Goal: Task Accomplishment & Management: Use online tool/utility

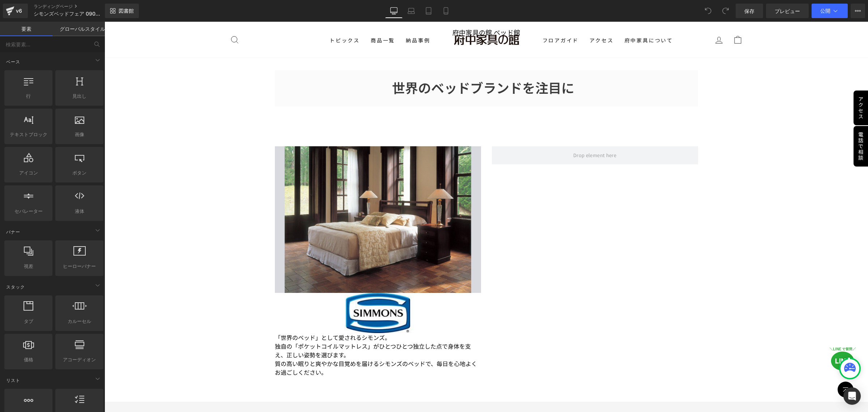
scroll to position [543, 0]
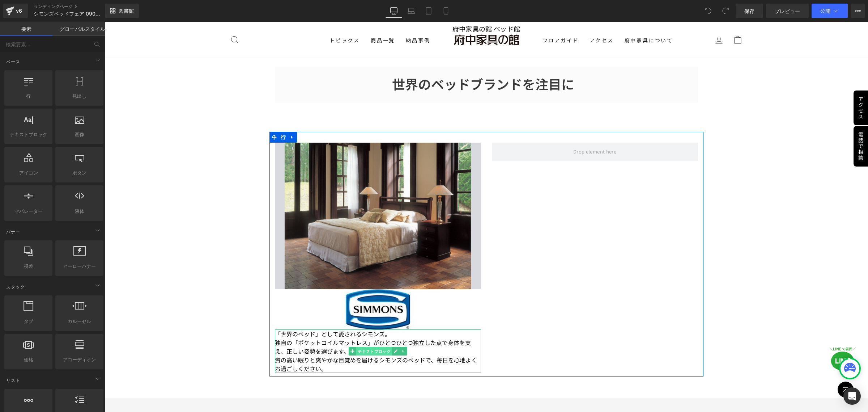
click at [364, 349] on font "テキストブロック" at bounding box center [374, 351] width 33 height 5
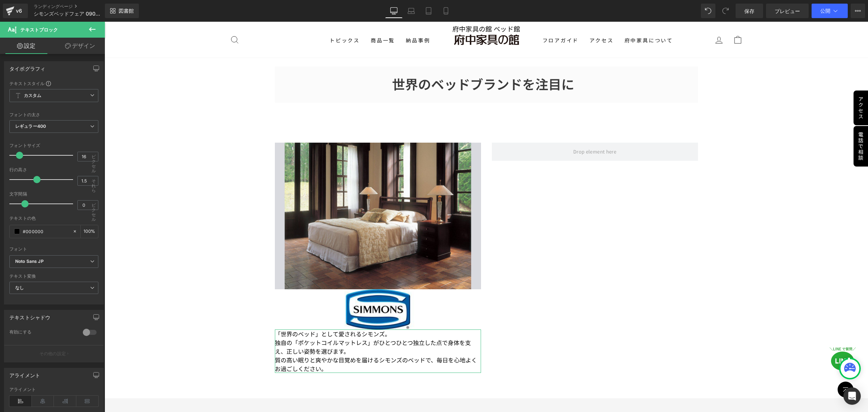
click at [77, 45] on font "デザイン" at bounding box center [83, 45] width 23 height 7
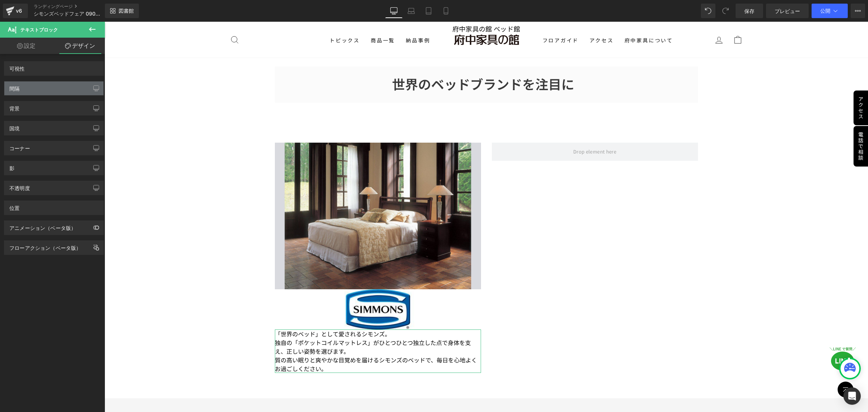
click at [51, 91] on div "間隔" at bounding box center [53, 88] width 99 height 14
click at [62, 106] on div "背景" at bounding box center [53, 108] width 99 height 14
click at [368, 348] on font "テキストブロック" at bounding box center [374, 350] width 33 height 5
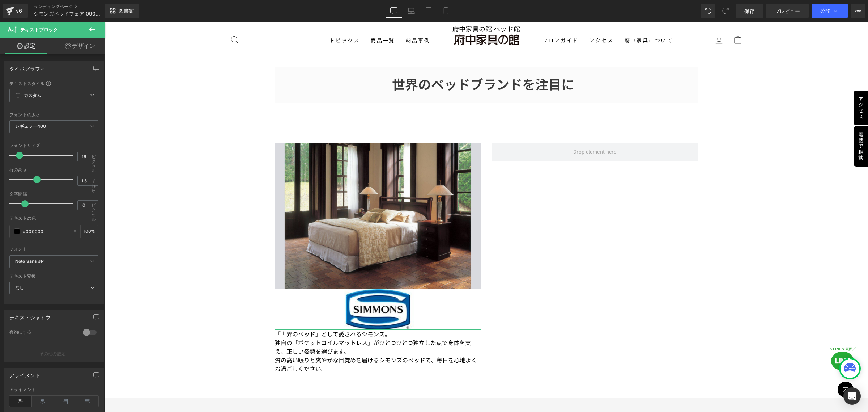
click at [72, 46] on font "デザイン" at bounding box center [83, 45] width 23 height 7
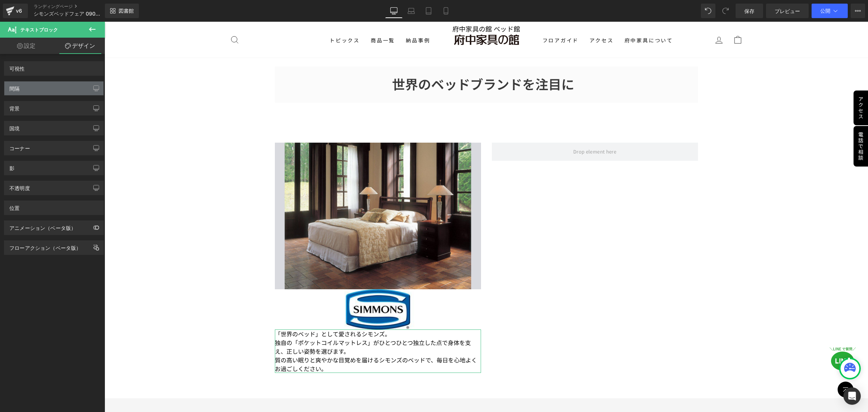
click at [63, 86] on div "間隔" at bounding box center [53, 88] width 99 height 14
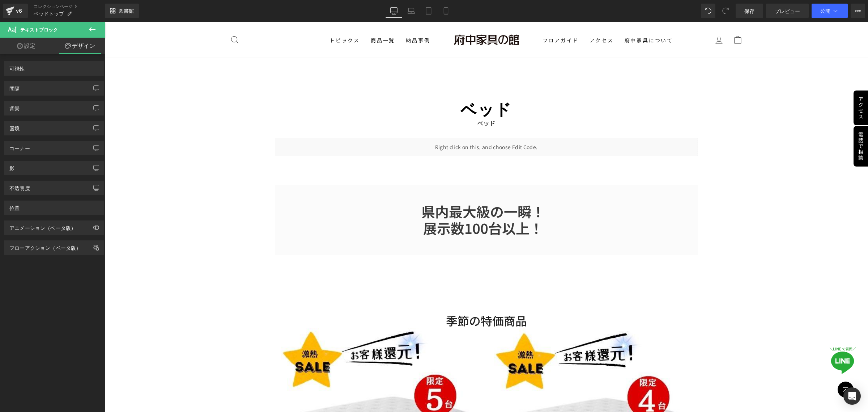
drag, startPoint x: 0, startPoint y: 0, endPoint x: 50, endPoint y: 88, distance: 100.9
click at [50, 88] on div "間隔" at bounding box center [53, 88] width 99 height 14
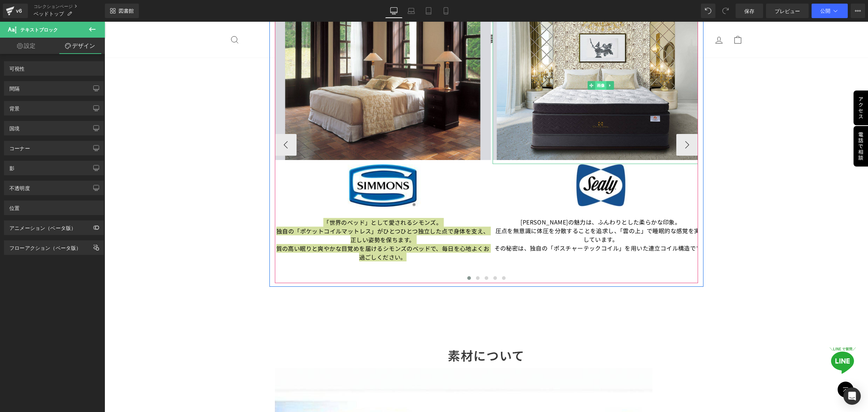
click at [602, 84] on span "画像" at bounding box center [600, 85] width 11 height 9
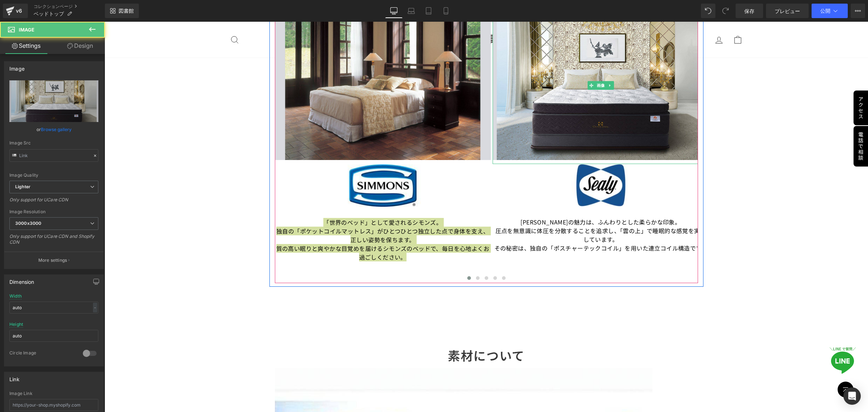
type input "[URL][DOMAIN_NAME]"
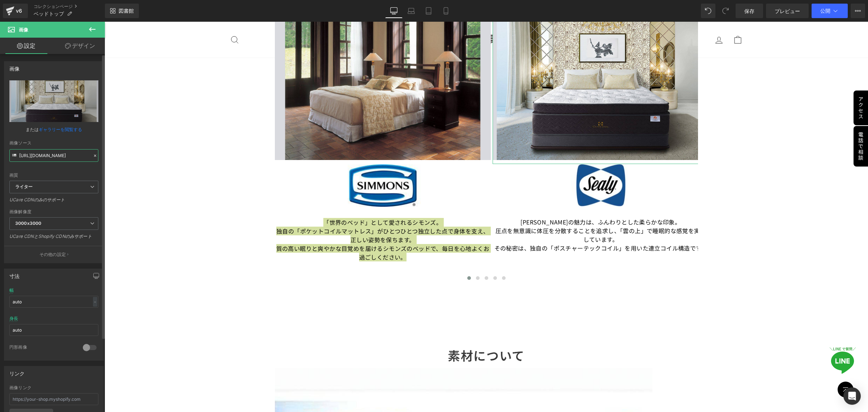
click at [52, 156] on input "[URL][DOMAIN_NAME]" at bounding box center [53, 155] width 89 height 13
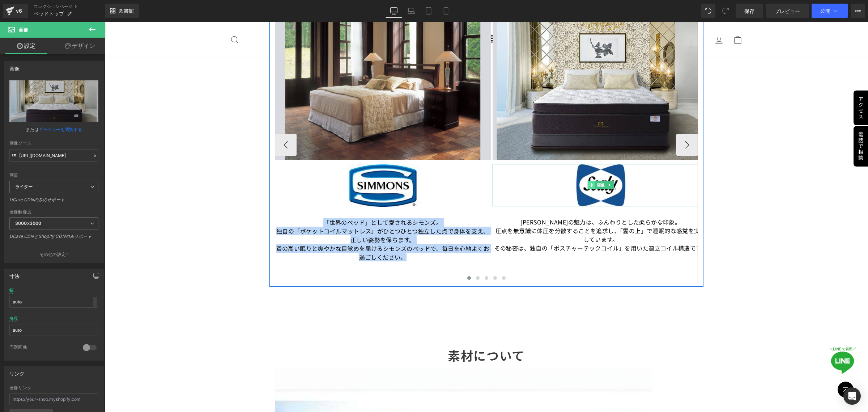
drag, startPoint x: 585, startPoint y: 177, endPoint x: 591, endPoint y: 181, distance: 6.5
click at [585, 177] on img at bounding box center [601, 185] width 216 height 42
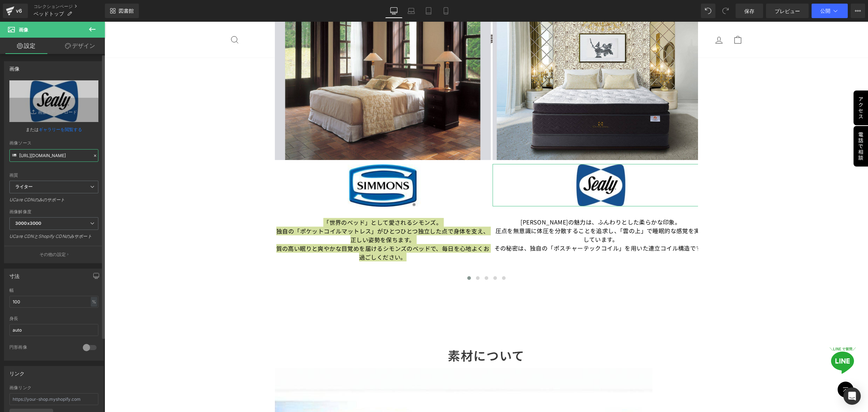
click at [24, 157] on input "[URL][DOMAIN_NAME]" at bounding box center [53, 155] width 89 height 13
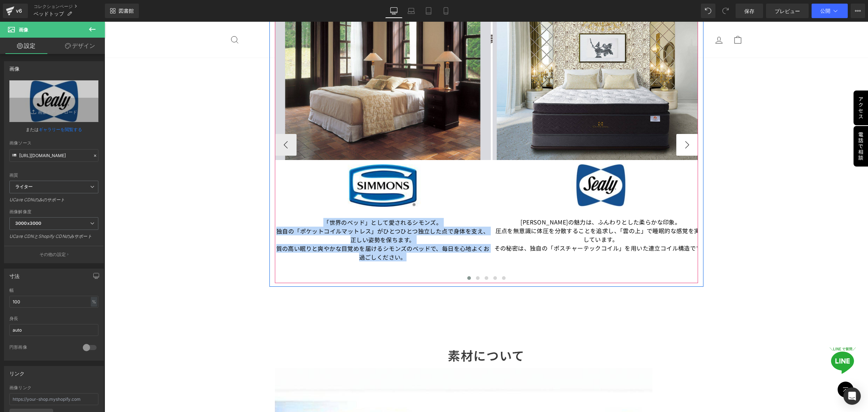
click at [679, 147] on button "›" at bounding box center [688, 145] width 22 height 22
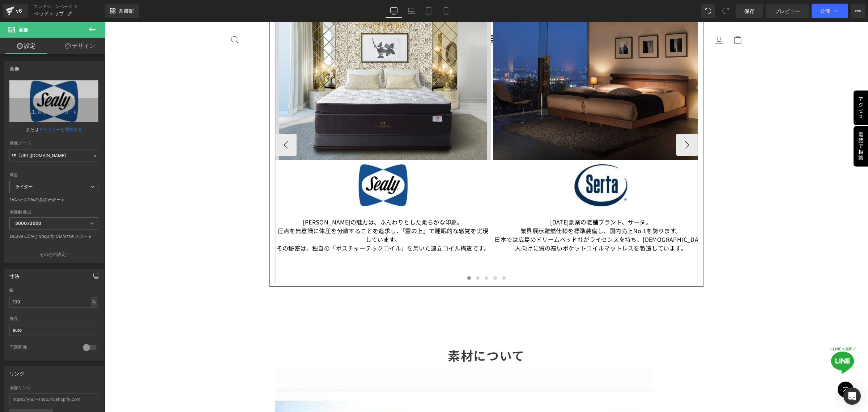
click at [480, 250] on div "[PERSON_NAME]の魅力は、ふんわりとした柔らかな印象。 圧点を無意識に体圧を分散することを追求し、「雲の上」で睡眠的な感覚を実現しています。 その秘…" at bounding box center [383, 229] width 216 height 46
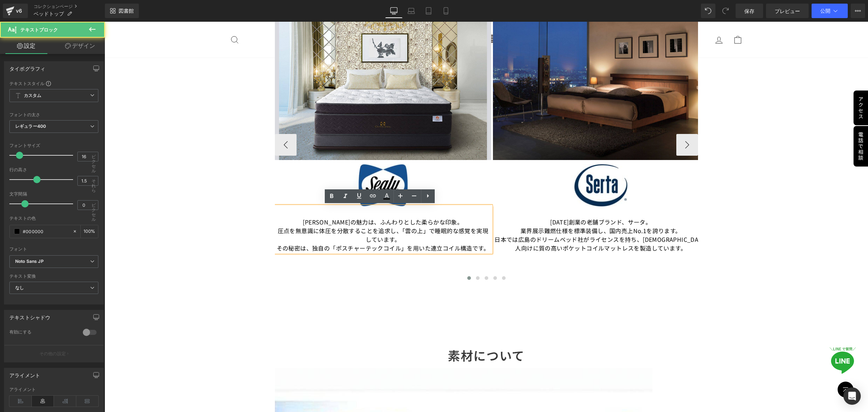
click at [482, 249] on font "その秘密は、独自の「ポスチャーテックコイル」を用いた連立コイル構造です。" at bounding box center [383, 248] width 213 height 9
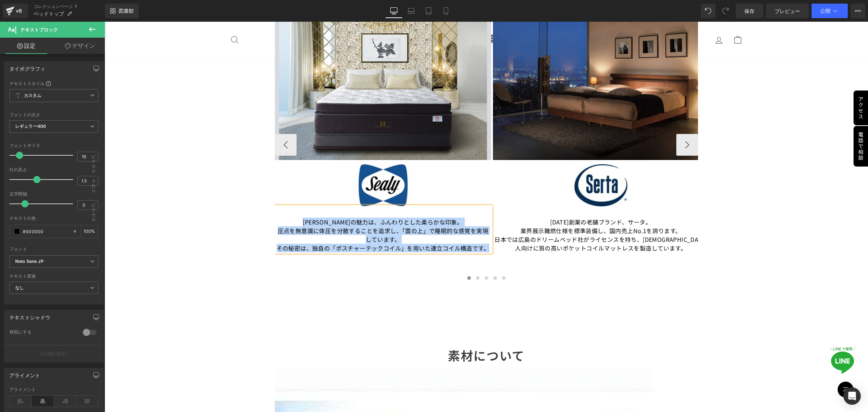
copy div "[PERSON_NAME]の魅力は、ふんわりとした柔らかな印象。 圧点を無意識に体圧を分散することを追求し、「雲の上」で睡眠的な感覚を実現しています。 その秘…"
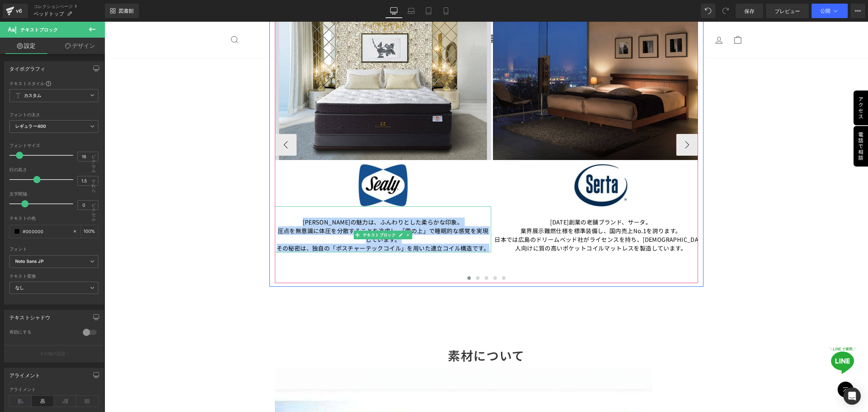
click at [421, 246] on font "その秘密は、独自の「ポスチャーテックコイル」を用いた連立コイル構造です。" at bounding box center [383, 248] width 213 height 9
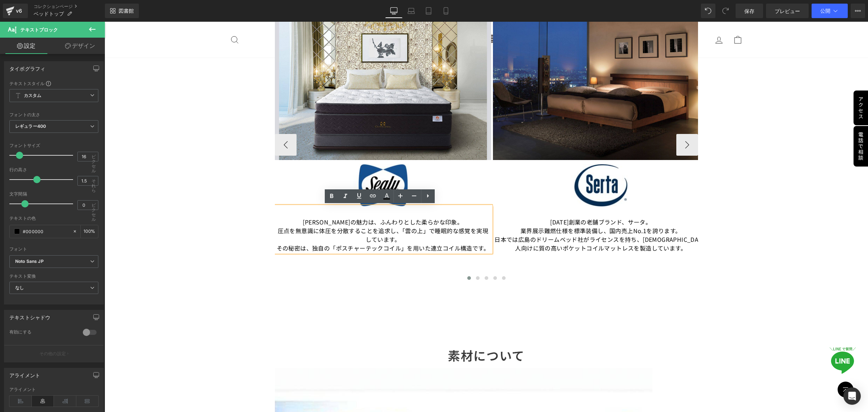
click at [484, 248] on font "その秘密は、独自の「ポスチャーテックコイル」を用いた連立コイル構造です。" at bounding box center [383, 248] width 213 height 9
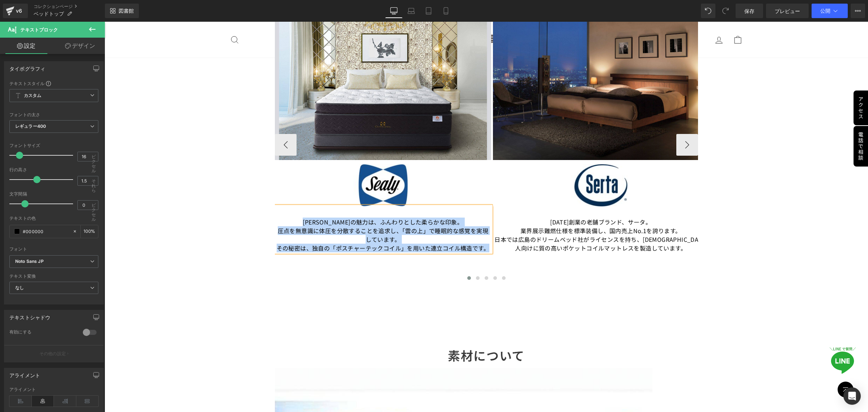
copy div "[PERSON_NAME]の魅力は、ふんわりとした柔らかな印象。 圧点を無意識に体圧を分散することを追求し、「雲の上」で睡眠的な感覚を実現しています。 その秘…"
click at [589, 234] on font "テキストブロック" at bounding box center [597, 235] width 33 height 5
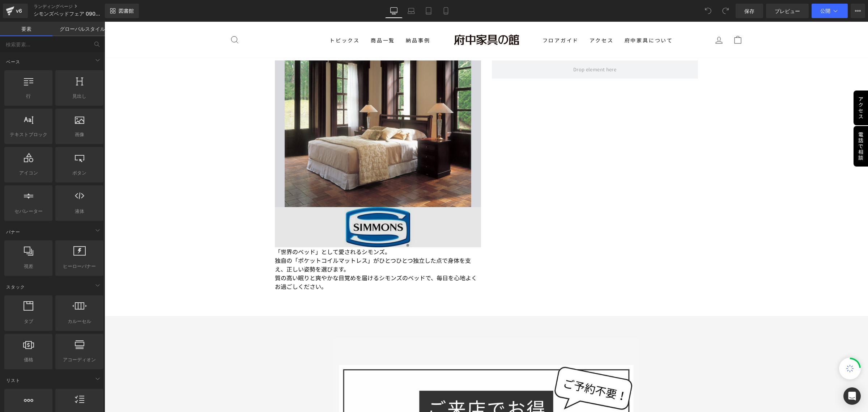
scroll to position [633, 0]
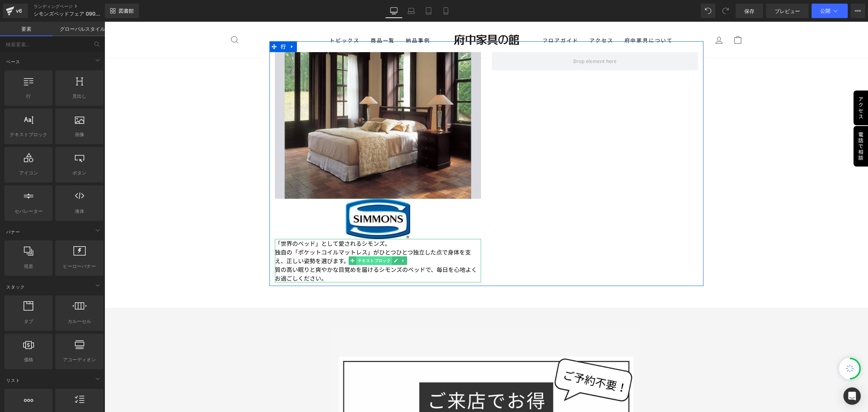
click at [371, 259] on font "テキストブロック" at bounding box center [374, 260] width 33 height 5
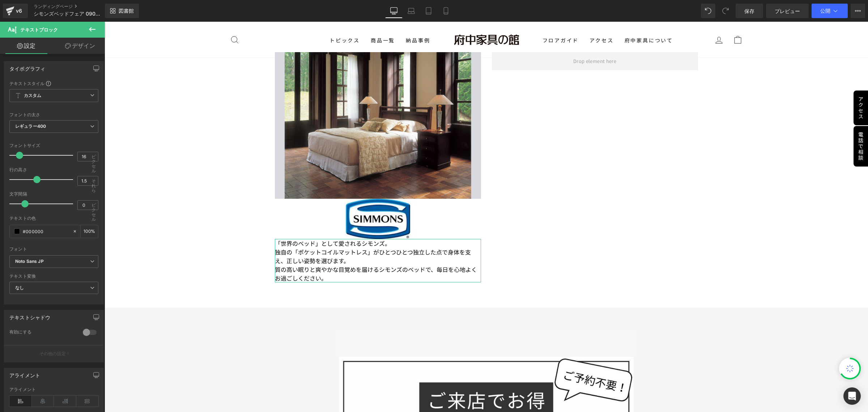
click at [80, 49] on link "デザイン" at bounding box center [80, 46] width 52 height 16
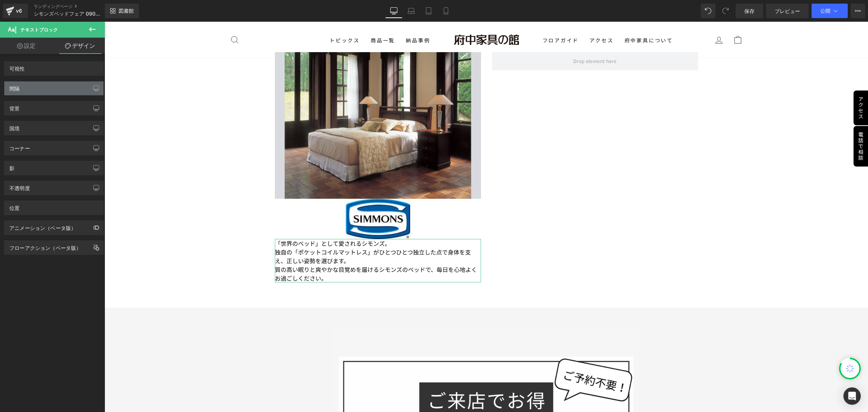
click at [58, 93] on div "間隔" at bounding box center [53, 88] width 99 height 14
drag, startPoint x: 56, startPoint y: 93, endPoint x: 43, endPoint y: 86, distance: 15.1
click at [43, 86] on div "間隔" at bounding box center [53, 88] width 99 height 14
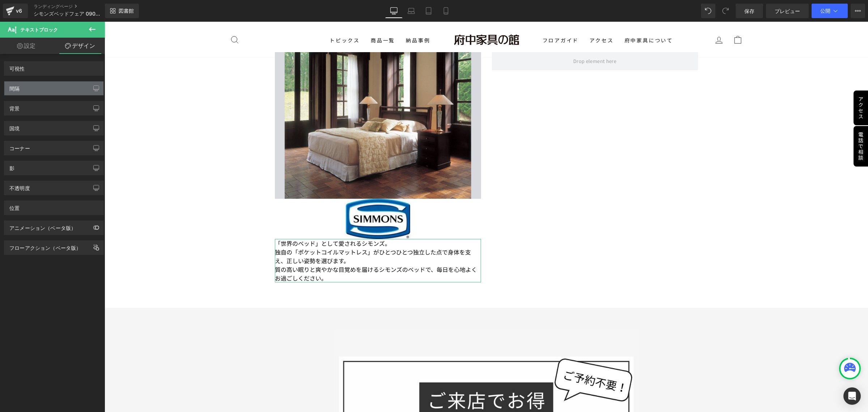
click at [43, 86] on div "間隔" at bounding box center [53, 88] width 99 height 14
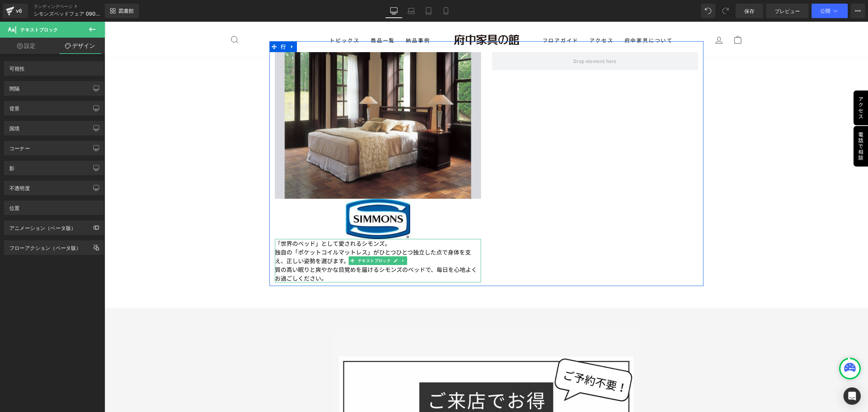
click at [275, 240] on font "「世界のベッド」として愛されるシモンズ。" at bounding box center [333, 243] width 116 height 9
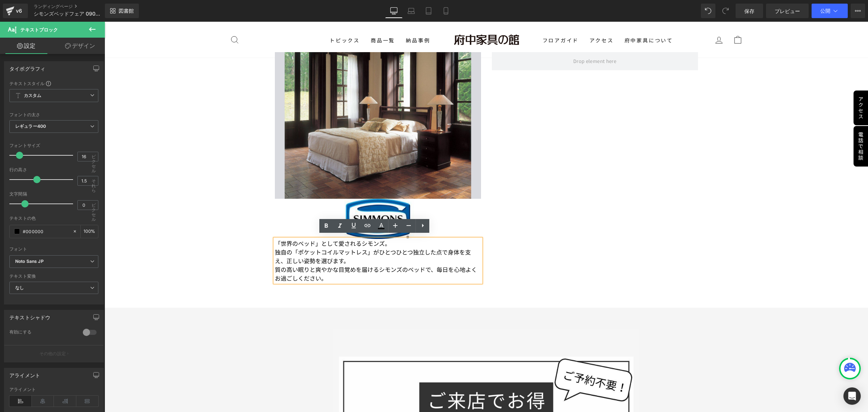
click at [275, 239] on font "「世界のベッド」として愛されるシモンズ。" at bounding box center [333, 243] width 116 height 9
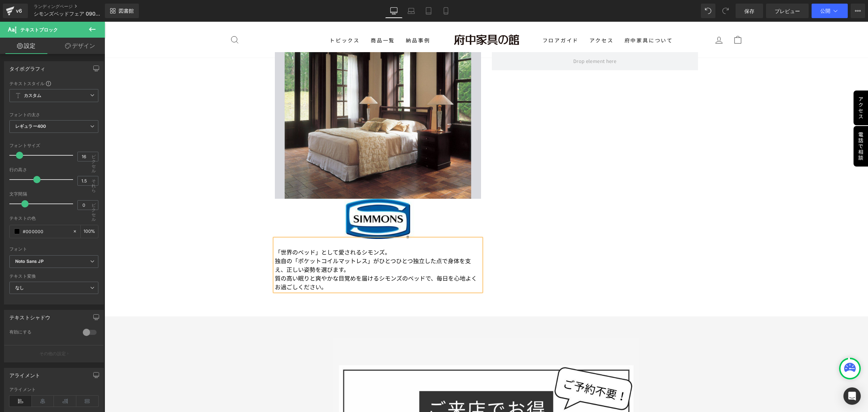
click at [565, 274] on div "画像 画像 「世界のベッド」として愛されるシモンズ。 独自の「ポケットコイルマットレス」がひとつひとつ独立した点で身体を支え、正しい姿勢を選びます。 質の高い…" at bounding box center [487, 167] width 434 height 253
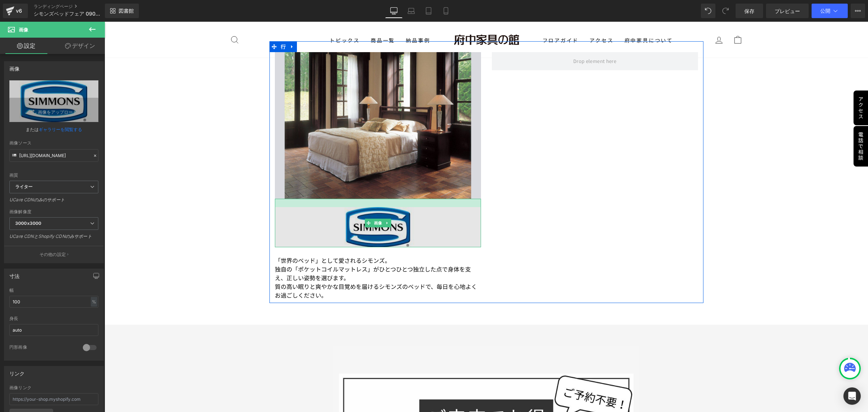
drag, startPoint x: 412, startPoint y: 195, endPoint x: 410, endPoint y: 204, distance: 8.4
click at [410, 204] on div "画像" at bounding box center [378, 223] width 206 height 48
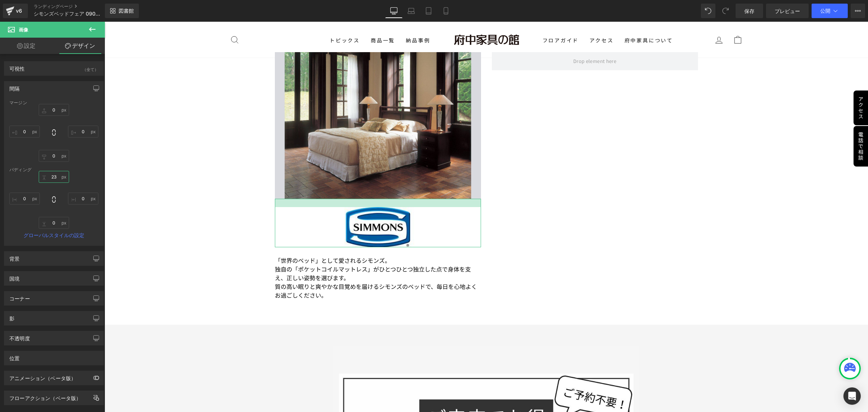
click at [59, 178] on input "23" at bounding box center [54, 177] width 30 height 12
type input "20"
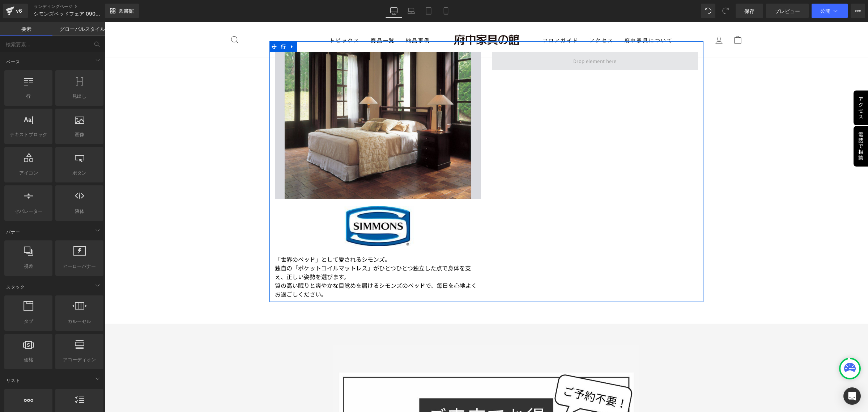
click at [595, 62] on span at bounding box center [595, 61] width 48 height 11
click at [592, 56] on span at bounding box center [595, 61] width 48 height 11
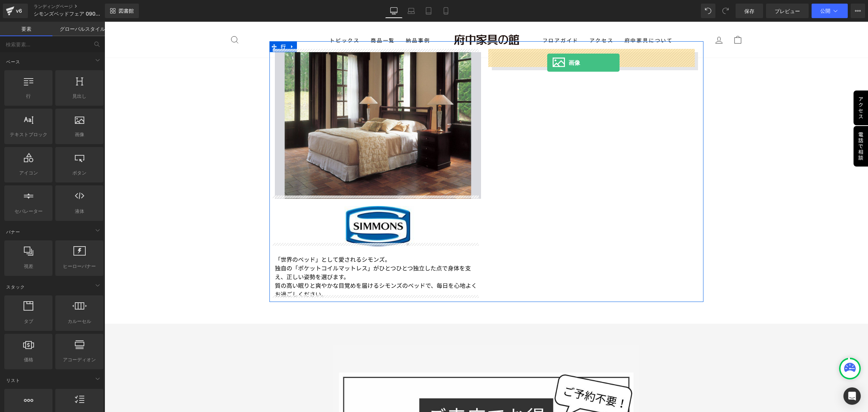
drag, startPoint x: 183, startPoint y: 154, endPoint x: 548, endPoint y: 63, distance: 375.7
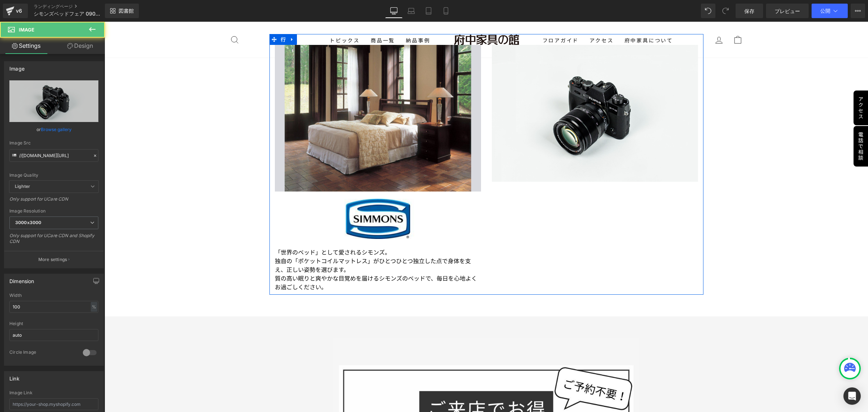
scroll to position [626, 0]
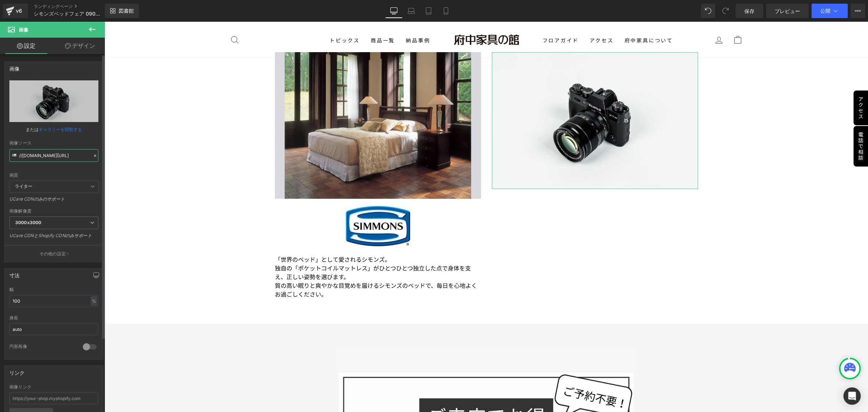
click at [46, 155] on input "//d1um8515vdn9kb.cloudfront.net/images/parallax.jpg" at bounding box center [53, 155] width 89 height 13
paste input "https://ucarecdn.com/eb9c5b33-f6f0-4874-9618-35cd95ffdf80/-/format/auto/-/previ…"
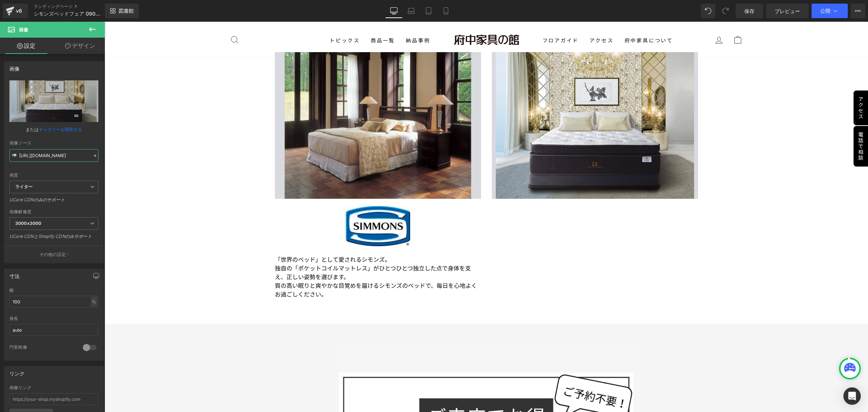
type input "[URL][DOMAIN_NAME]"
click at [92, 29] on icon at bounding box center [92, 29] width 7 height 4
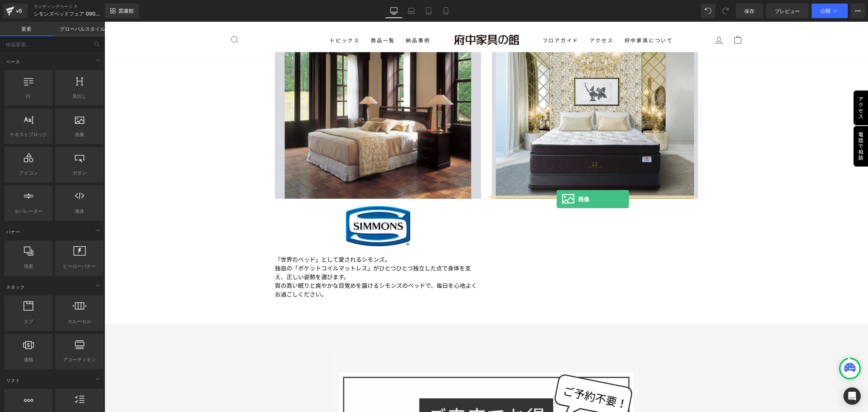
drag, startPoint x: 183, startPoint y: 151, endPoint x: 557, endPoint y: 199, distance: 376.9
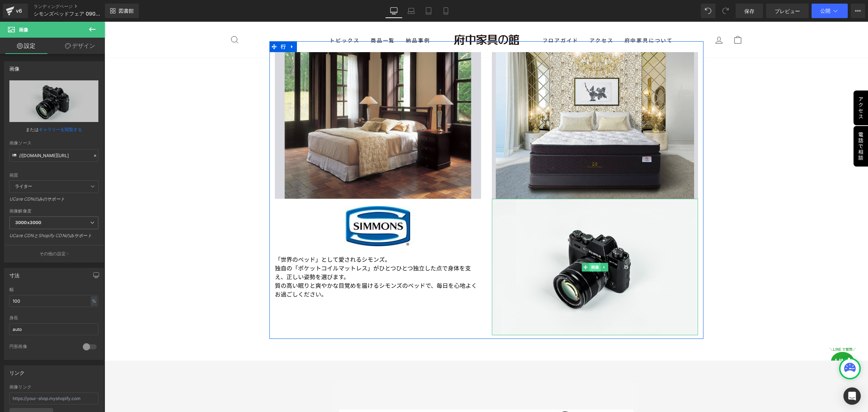
click at [593, 265] on font "画像" at bounding box center [595, 267] width 8 height 5
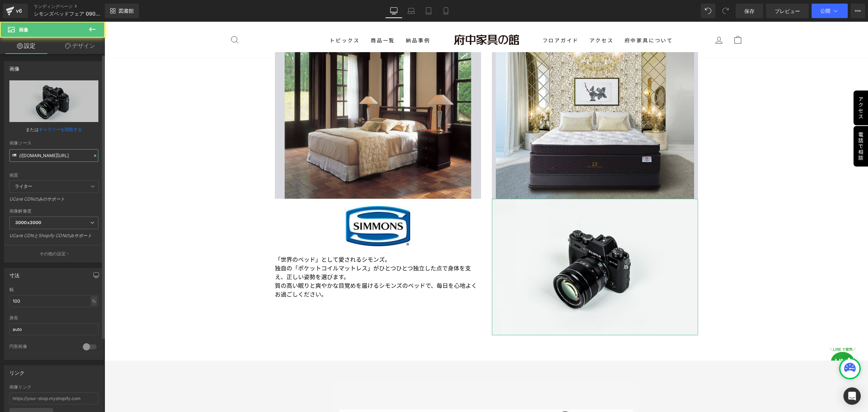
click at [56, 159] on input "//d1um8515vdn9kb.cloudfront.net/images/parallax.jpg" at bounding box center [53, 155] width 89 height 13
paste input "text"
click at [87, 156] on input "//d1um8515vdn9kb.cloudfront.net/images/parallax.jpg" at bounding box center [53, 155] width 89 height 13
paste input "https://ucarecdn.com/fb7d7433-b5e1-4594-9333-0ccc30ef24bd/-/format/auto/-/previ…"
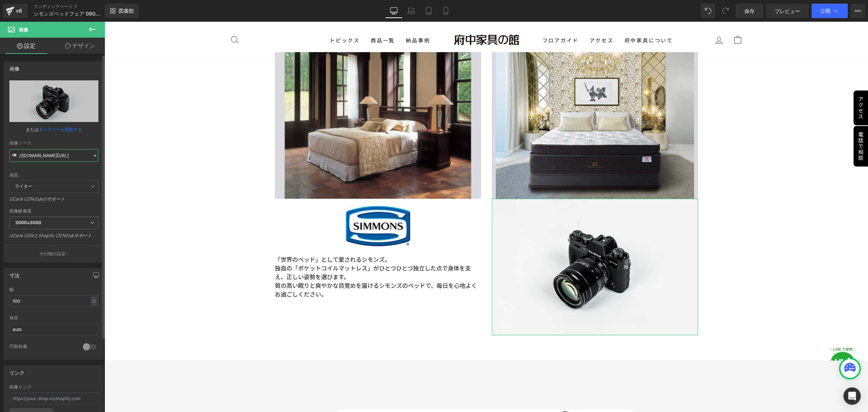
type input "[URL][DOMAIN_NAME]"
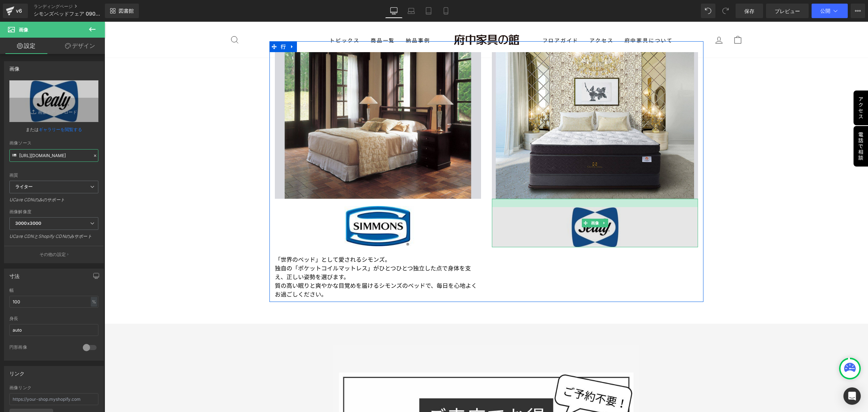
drag, startPoint x: 563, startPoint y: 195, endPoint x: 563, endPoint y: 204, distance: 8.3
click at [563, 204] on div "画像" at bounding box center [595, 223] width 206 height 48
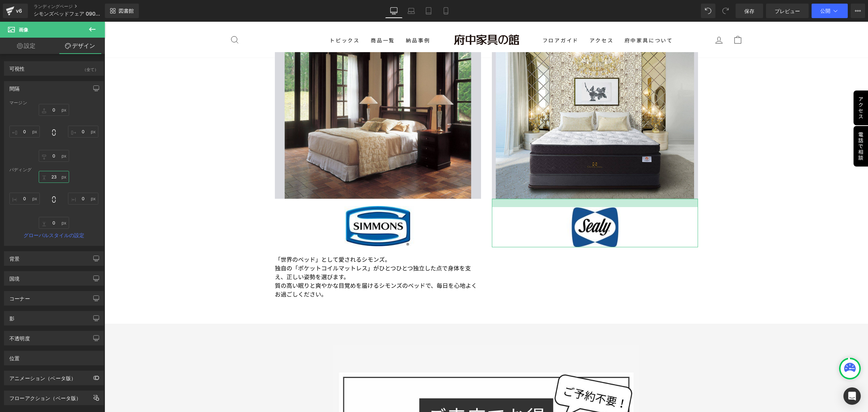
click at [58, 178] on input "23" at bounding box center [54, 177] width 30 height 12
type input "20"
click at [95, 28] on icon at bounding box center [92, 29] width 9 height 9
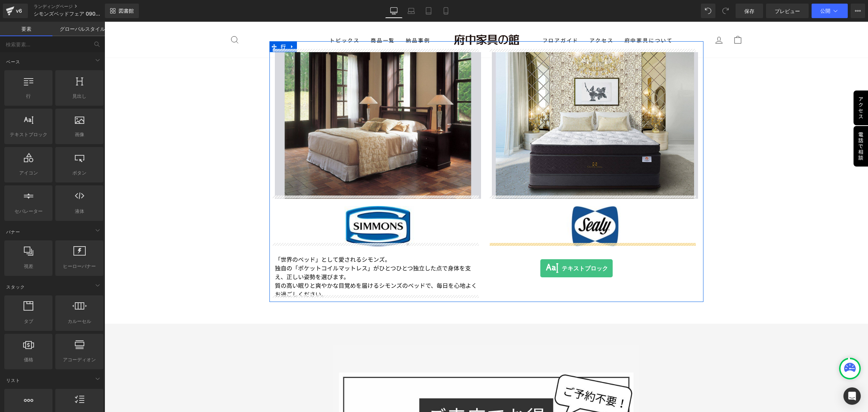
drag, startPoint x: 134, startPoint y: 149, endPoint x: 541, endPoint y: 268, distance: 424.1
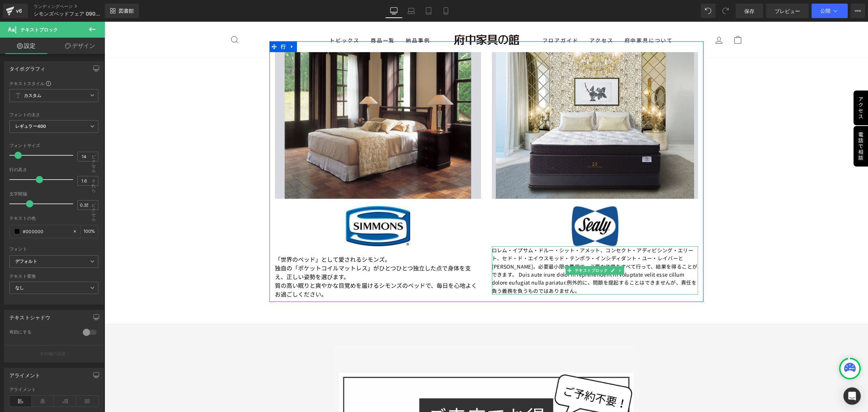
click at [614, 289] on div "ロレム・イプサム・ドルー・シット・アメット、コンセクト・アディピシング・エリート、セド・ド・エ​​イウスモッド・テンポラ・インシディダント・ユー・レイバーとド…" at bounding box center [595, 270] width 206 height 48
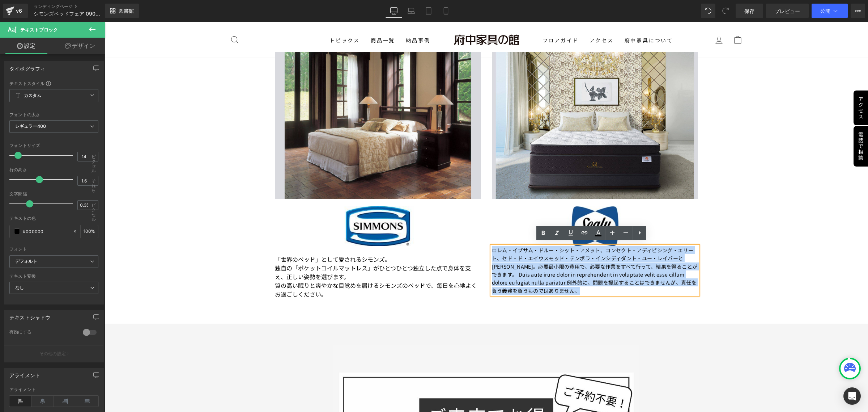
drag, startPoint x: 612, startPoint y: 288, endPoint x: 488, endPoint y: 245, distance: 131.5
click at [492, 246] on p "ロレム・イプサム・ドルー・シット・アメット、コンセクト・アディピシング・エリート、セド・ド・エ​​イウスモッド・テンポラ・インシディダント・ユー・レイバーとド…" at bounding box center [595, 270] width 206 height 48
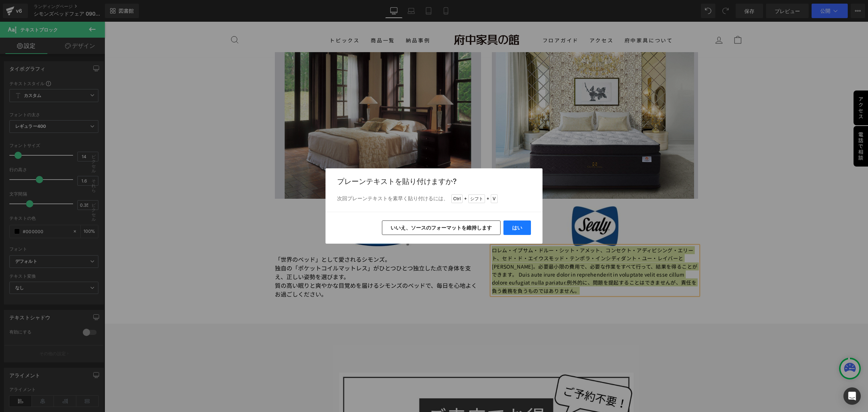
click at [519, 227] on font "はい" at bounding box center [517, 227] width 10 height 6
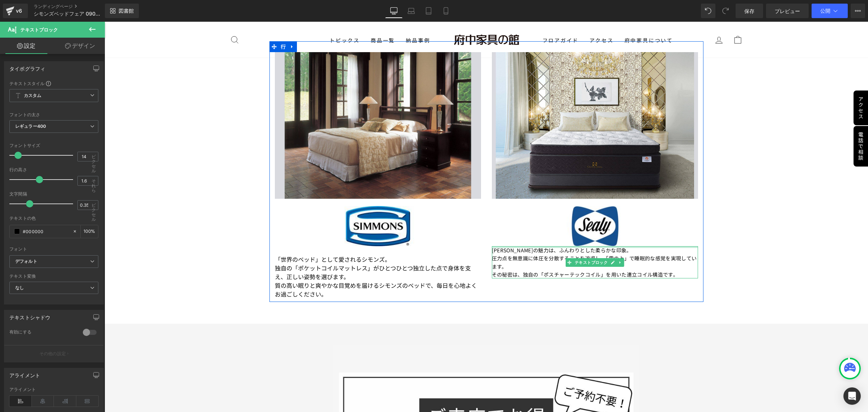
click at [608, 246] on div at bounding box center [595, 247] width 206 height 2
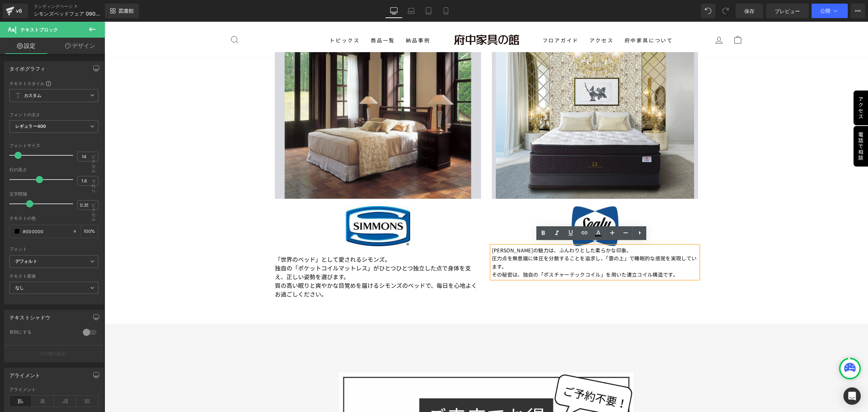
click at [492, 247] on font "[PERSON_NAME]の魅力は、ふんわりとした柔らかな印象。" at bounding box center [562, 249] width 140 height 7
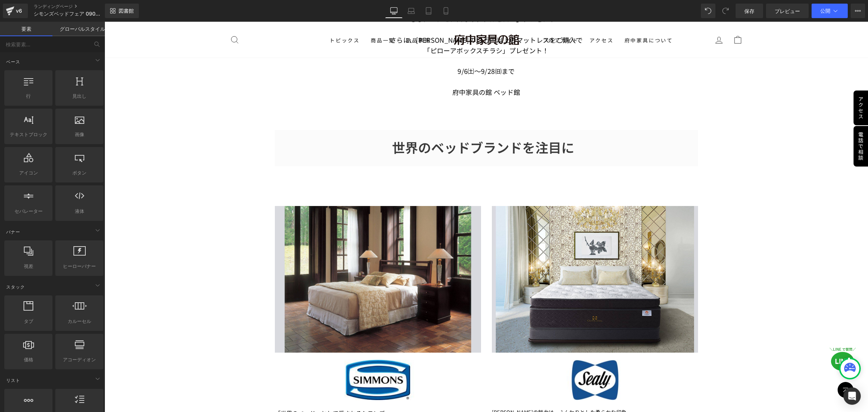
scroll to position [490, 0]
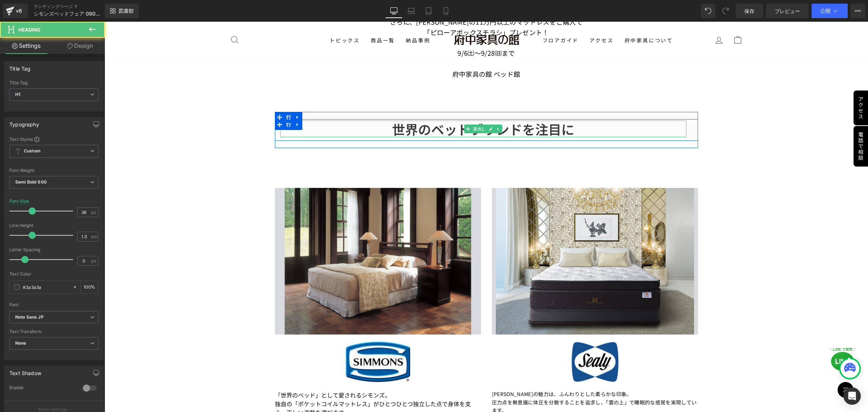
drag, startPoint x: 533, startPoint y: 127, endPoint x: 537, endPoint y: 127, distance: 4.0
click at [537, 127] on font "世界のベッドブランドを注目に" at bounding box center [483, 128] width 182 height 19
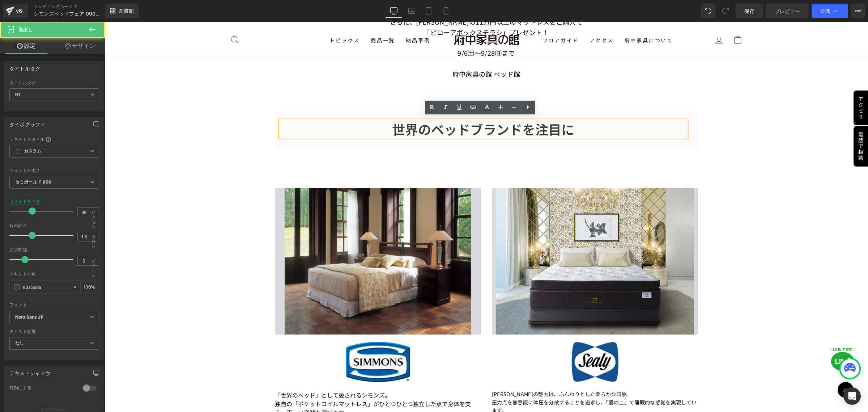
click at [535, 127] on font "世界のベッドブランドを注目に" at bounding box center [483, 128] width 182 height 19
drag, startPoint x: 534, startPoint y: 127, endPoint x: 557, endPoint y: 128, distance: 22.1
click at [557, 128] on font "世界のベッドブランドを注目に" at bounding box center [483, 128] width 182 height 19
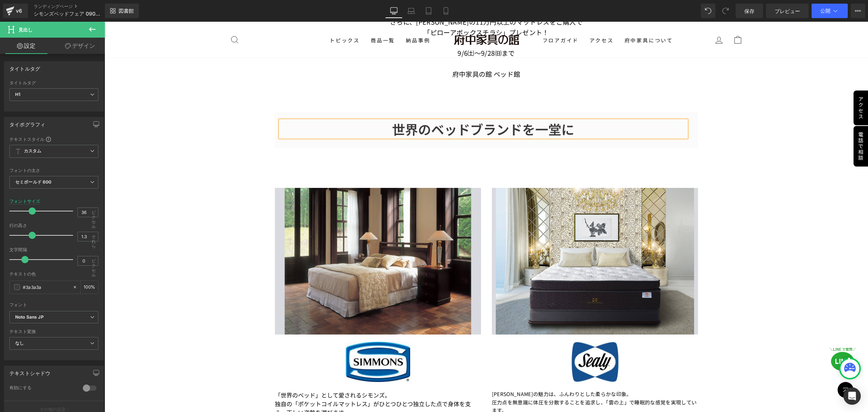
click at [586, 127] on h1 "世界のベッドブランドを一堂に" at bounding box center [483, 129] width 406 height 17
click at [745, 11] on font "保存" at bounding box center [750, 11] width 10 height 6
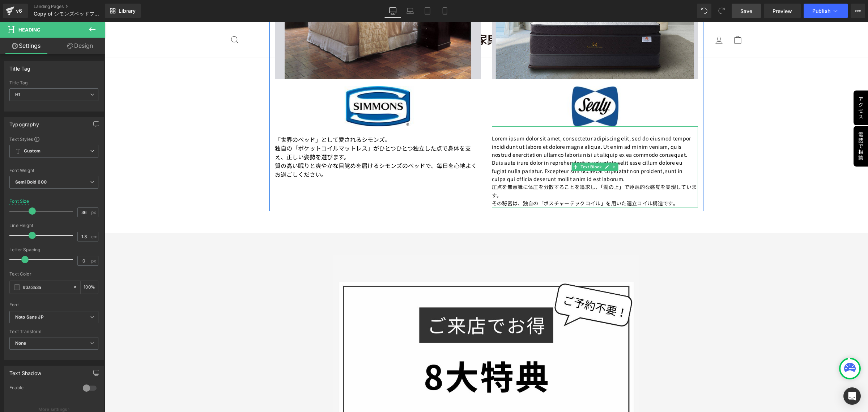
scroll to position [762, 0]
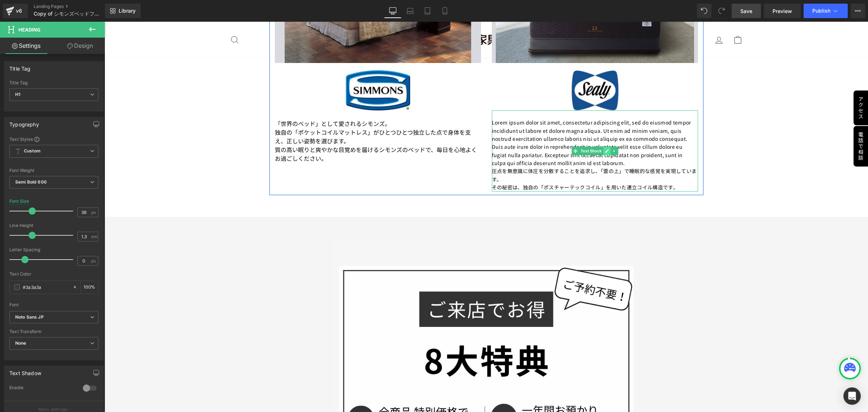
click at [605, 149] on icon at bounding box center [607, 151] width 4 height 4
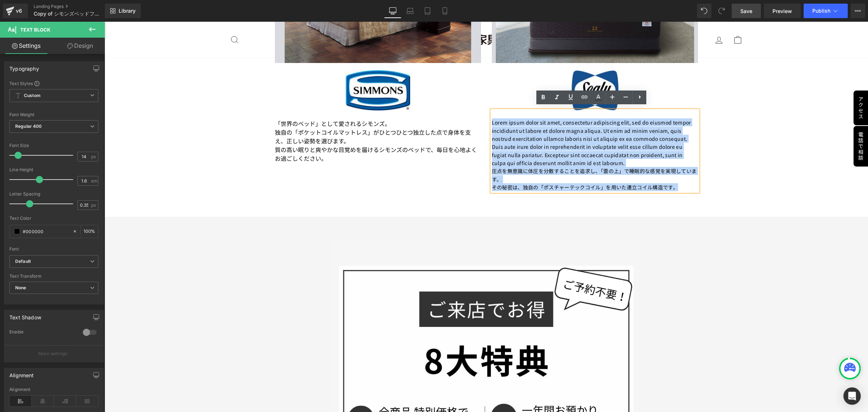
drag, startPoint x: 679, startPoint y: 182, endPoint x: 488, endPoint y: 118, distance: 200.9
click at [492, 118] on div "Lorem ipsum dolor sit amet, consectetur adipiscing elit, sed do eiusmod tempor …" at bounding box center [595, 150] width 206 height 81
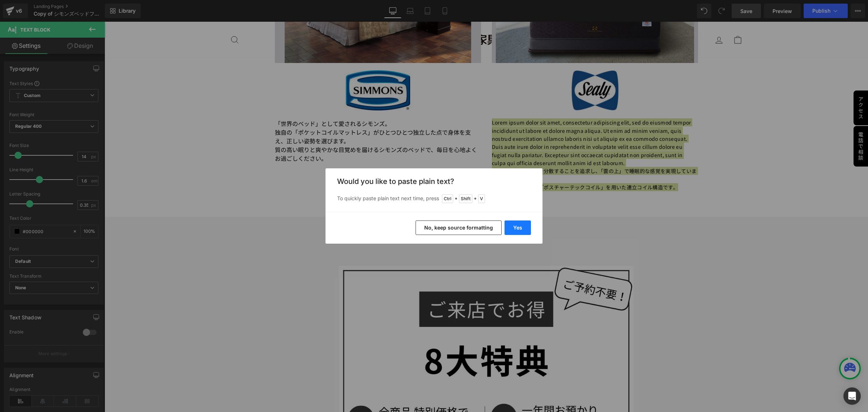
click at [517, 231] on button "Yes" at bounding box center [518, 227] width 26 height 14
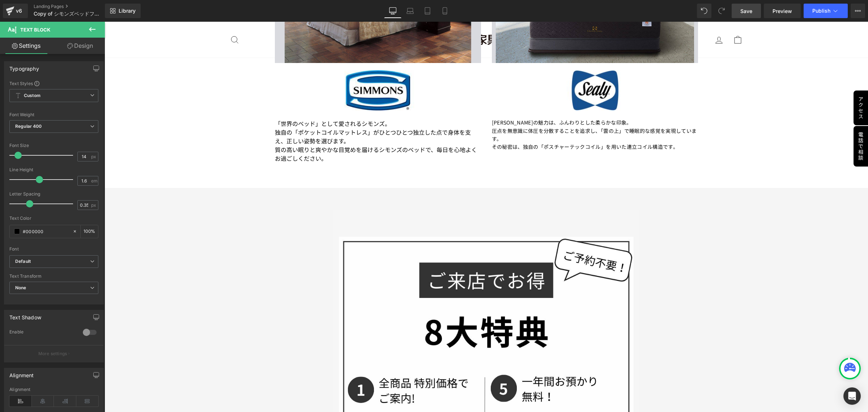
drag, startPoint x: 743, startPoint y: 6, endPoint x: 550, endPoint y: 84, distance: 208.0
click at [743, 6] on link "Save" at bounding box center [746, 11] width 29 height 14
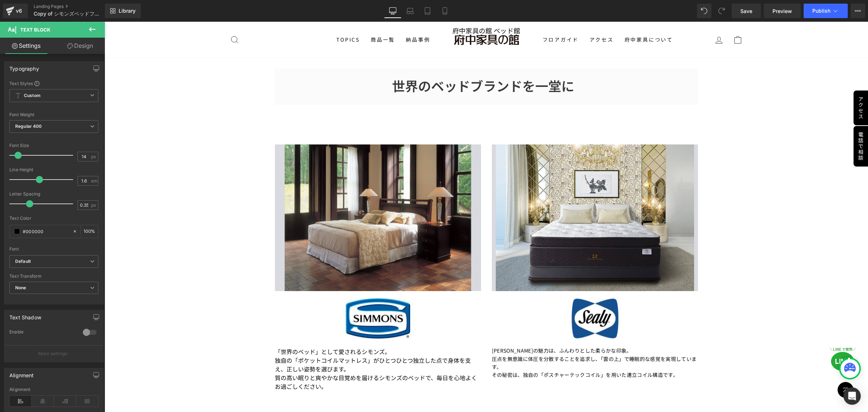
scroll to position [536, 0]
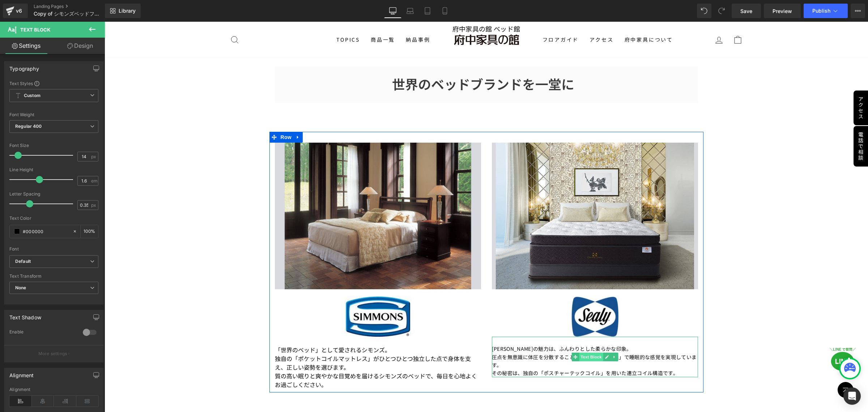
click at [591, 357] on span "Text Block" at bounding box center [591, 356] width 24 height 9
click at [372, 361] on span "Text Block" at bounding box center [374, 362] width 24 height 9
click at [588, 355] on span "Text Block" at bounding box center [591, 357] width 24 height 9
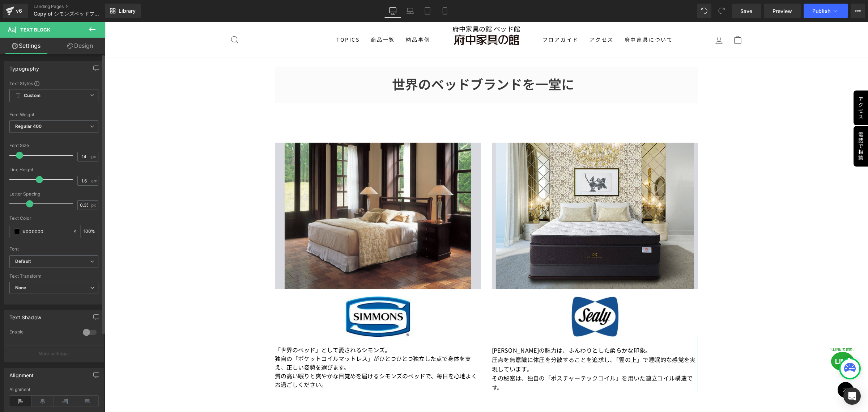
click at [17, 154] on span at bounding box center [19, 155] width 7 height 7
click at [37, 178] on span at bounding box center [36, 179] width 7 height 7
drag, startPoint x: 28, startPoint y: 203, endPoint x: 23, endPoint y: 204, distance: 4.8
click at [23, 204] on span at bounding box center [24, 203] width 7 height 7
click at [90, 262] on icon at bounding box center [92, 261] width 4 height 4
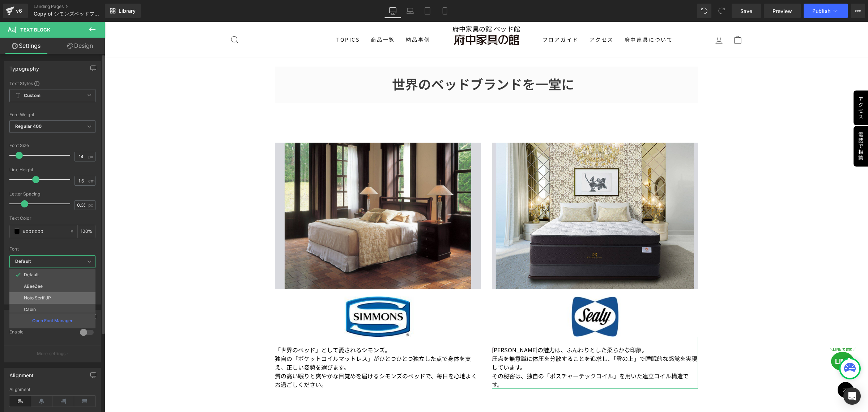
click at [63, 296] on li "Noto Serif JP" at bounding box center [53, 298] width 89 height 12
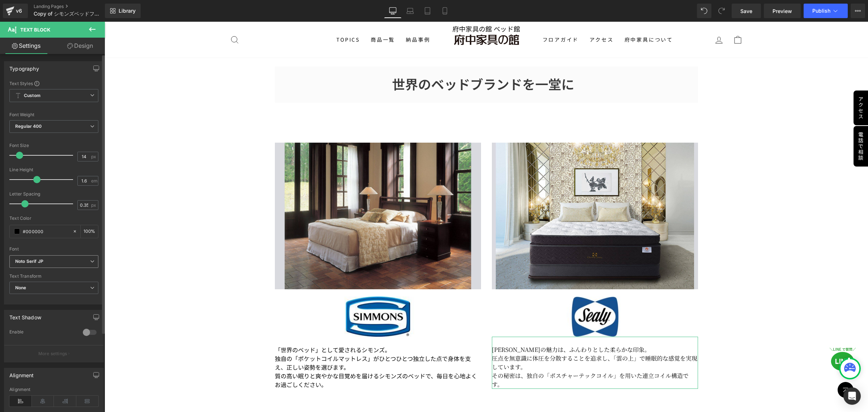
click at [90, 262] on icon at bounding box center [92, 261] width 4 height 4
click at [60, 296] on li "Noto Sans JP" at bounding box center [53, 296] width 89 height 12
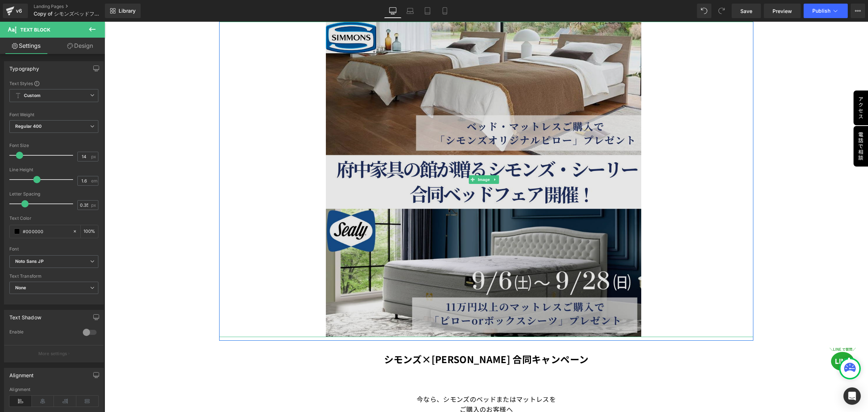
scroll to position [136, 0]
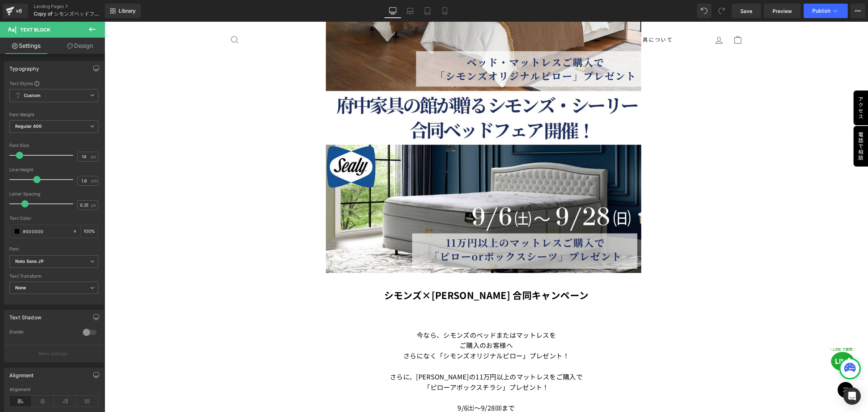
click at [453, 384] on div "Rendering Content" at bounding box center [434, 383] width 45 height 8
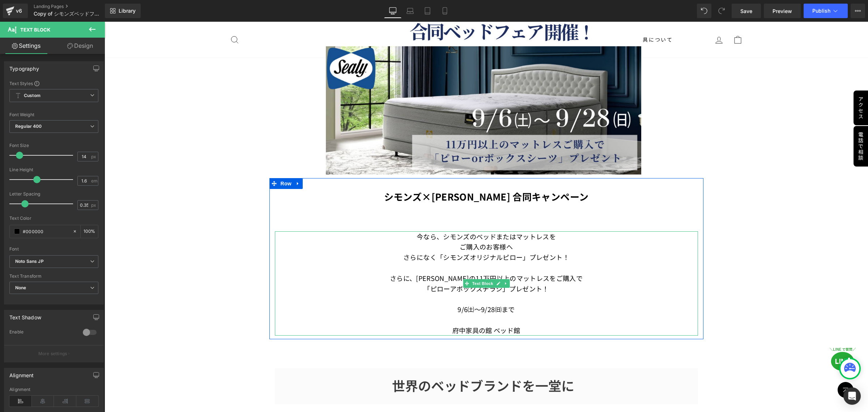
scroll to position [271, 0]
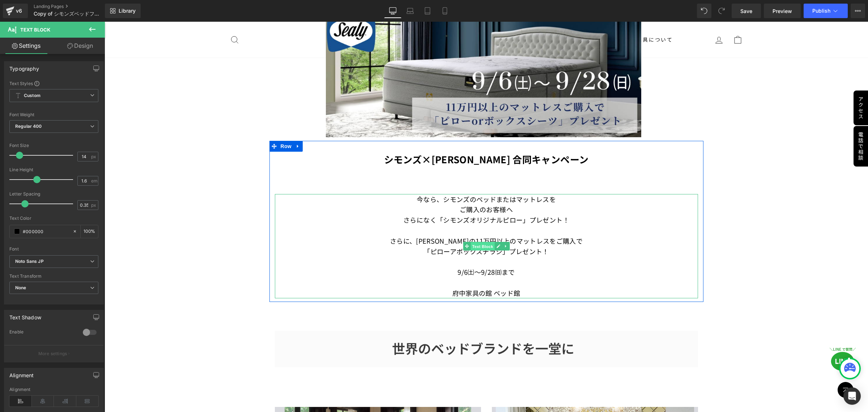
click at [475, 242] on span "Text Block" at bounding box center [483, 246] width 24 height 9
click at [452, 249] on font "「ピローアボックスチラシ」プレゼント！" at bounding box center [487, 250] width 126 height 9
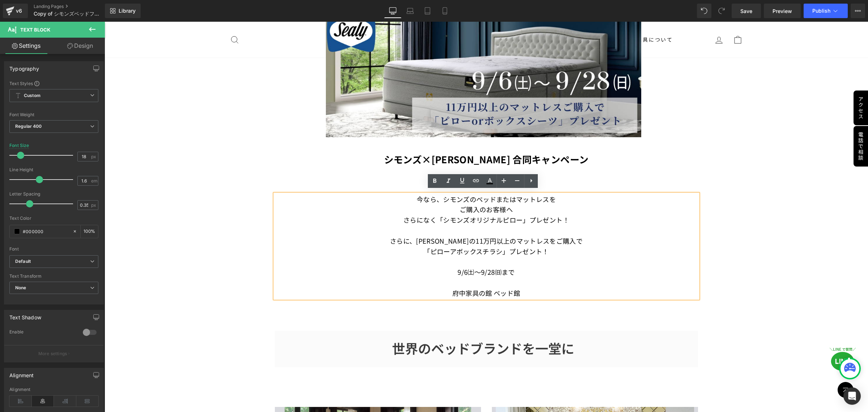
click at [452, 249] on font "「ピローアボックスチラシ」プレゼント！" at bounding box center [487, 250] width 126 height 9
drag, startPoint x: 452, startPoint y: 249, endPoint x: 445, endPoint y: 252, distance: 7.9
click at [445, 252] on font "「ピローアボックスチラシ」プレゼント！" at bounding box center [487, 250] width 126 height 9
drag, startPoint x: 481, startPoint y: 249, endPoint x: 499, endPoint y: 251, distance: 18.2
click at [499, 251] on span "ボックスチラシ」プレゼント！" at bounding box center [503, 250] width 93 height 9
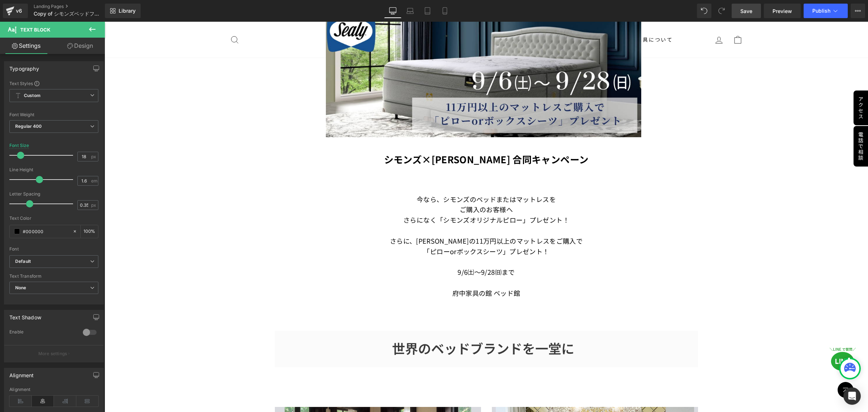
click at [746, 14] on span "Save" at bounding box center [747, 11] width 12 height 8
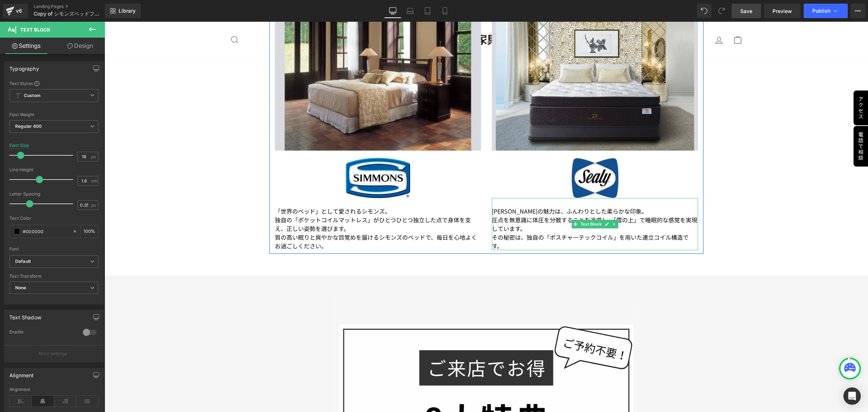
scroll to position [679, 0]
